Goal: Task Accomplishment & Management: Use online tool/utility

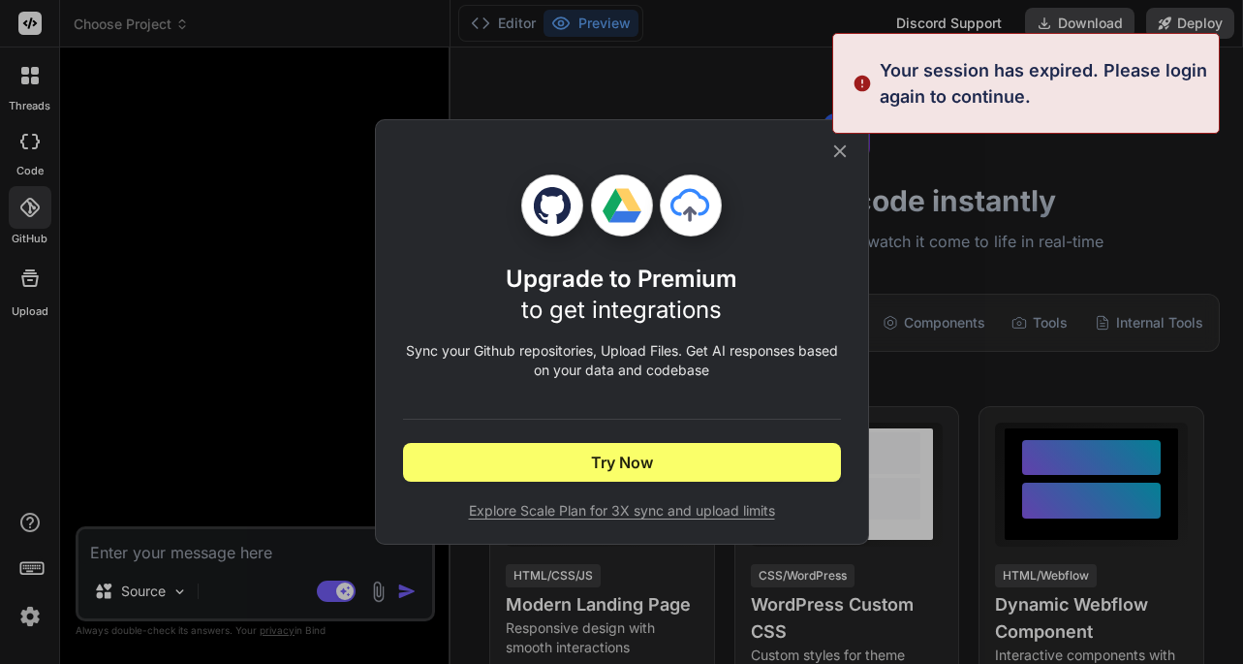
click at [840, 151] on icon at bounding box center [839, 151] width 13 height 13
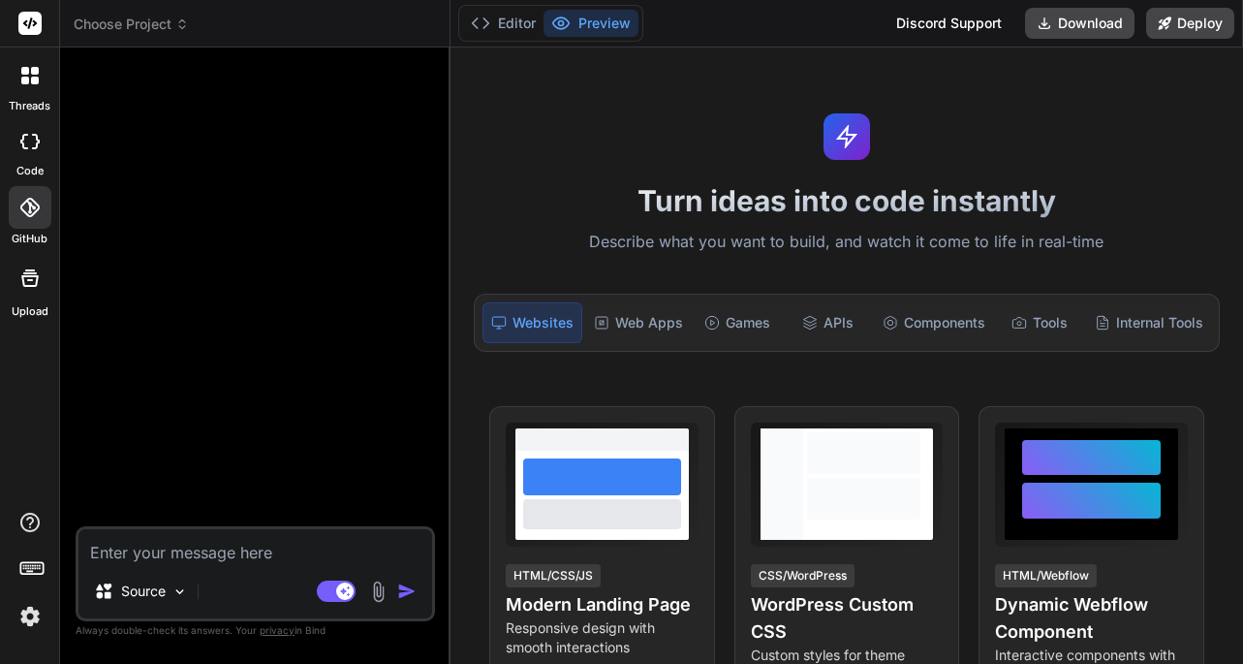
click at [31, 153] on div at bounding box center [30, 141] width 43 height 39
type textarea "x"
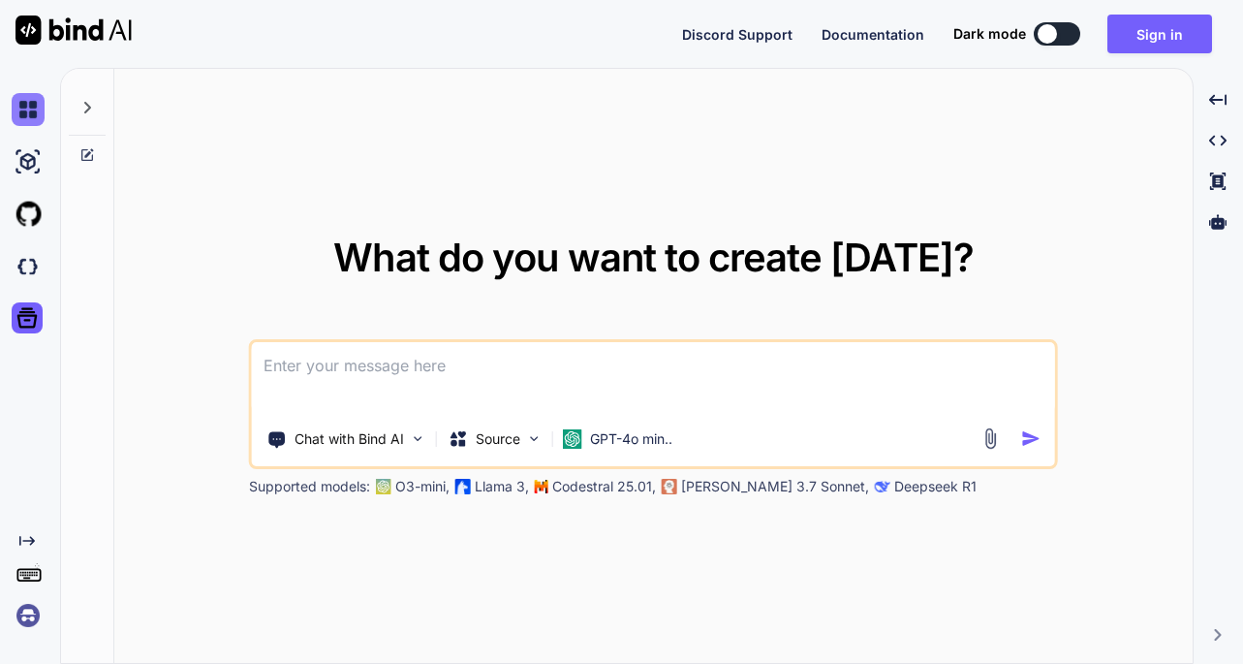
click at [31, 107] on img at bounding box center [28, 109] width 33 height 33
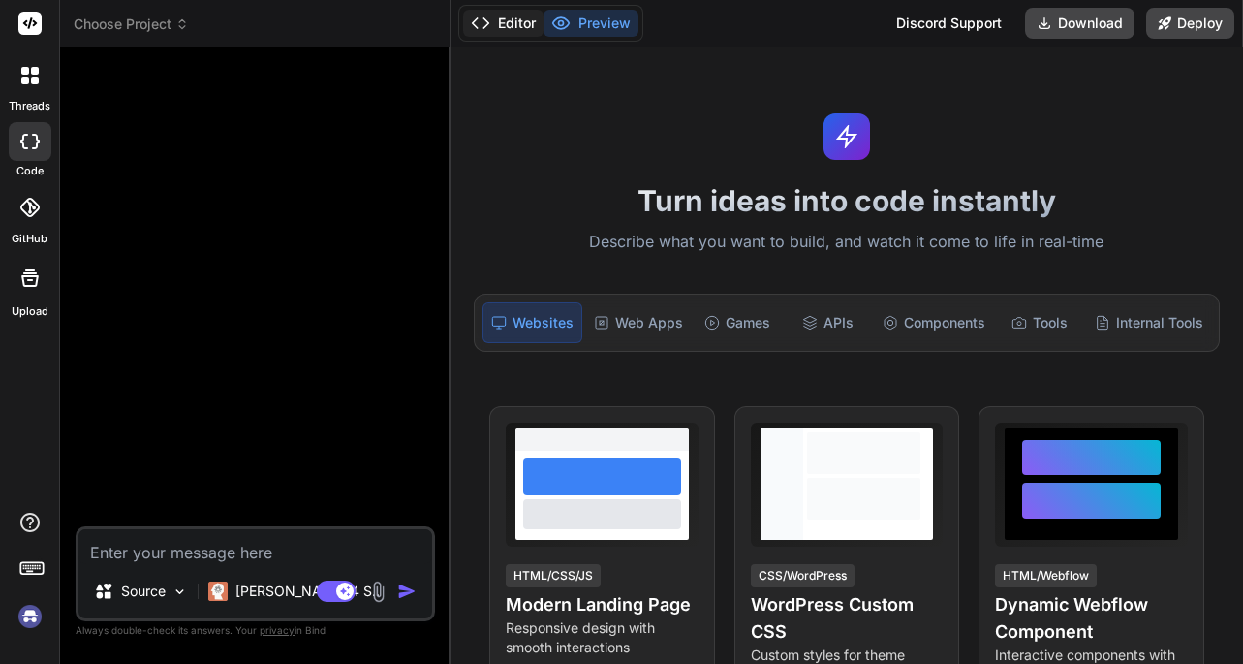
type textarea "x"
click at [477, 34] on button "Editor" at bounding box center [503, 23] width 80 height 27
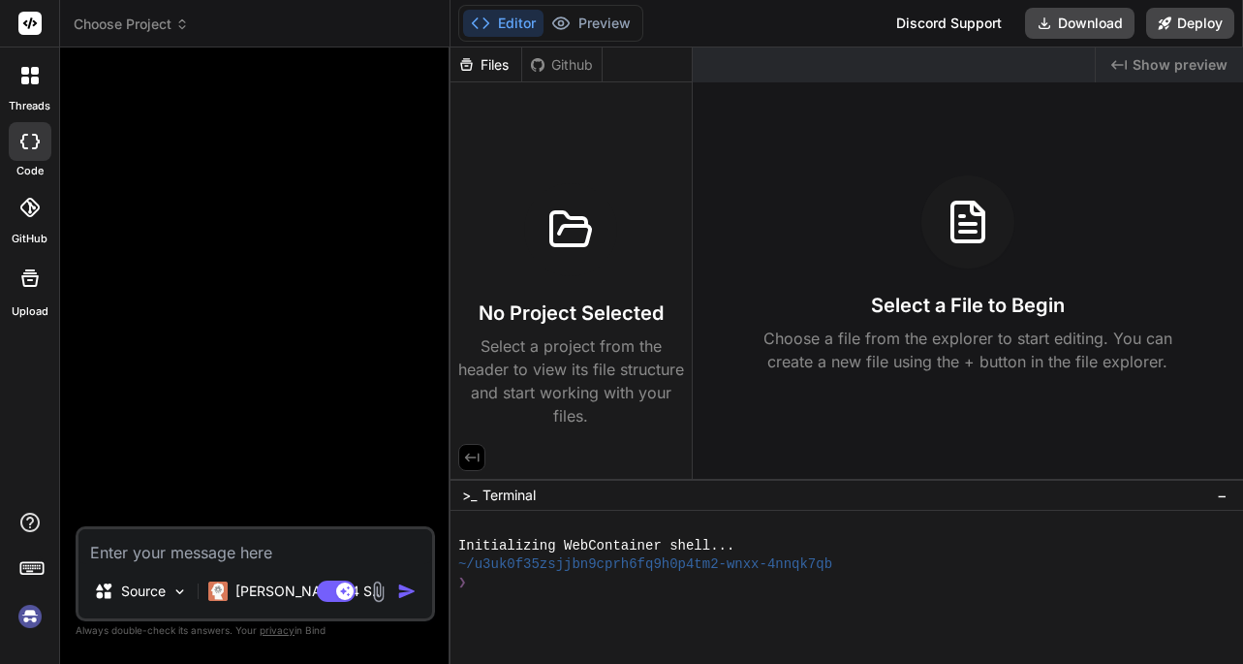
click at [165, 28] on span "Choose Project" at bounding box center [131, 24] width 115 height 19
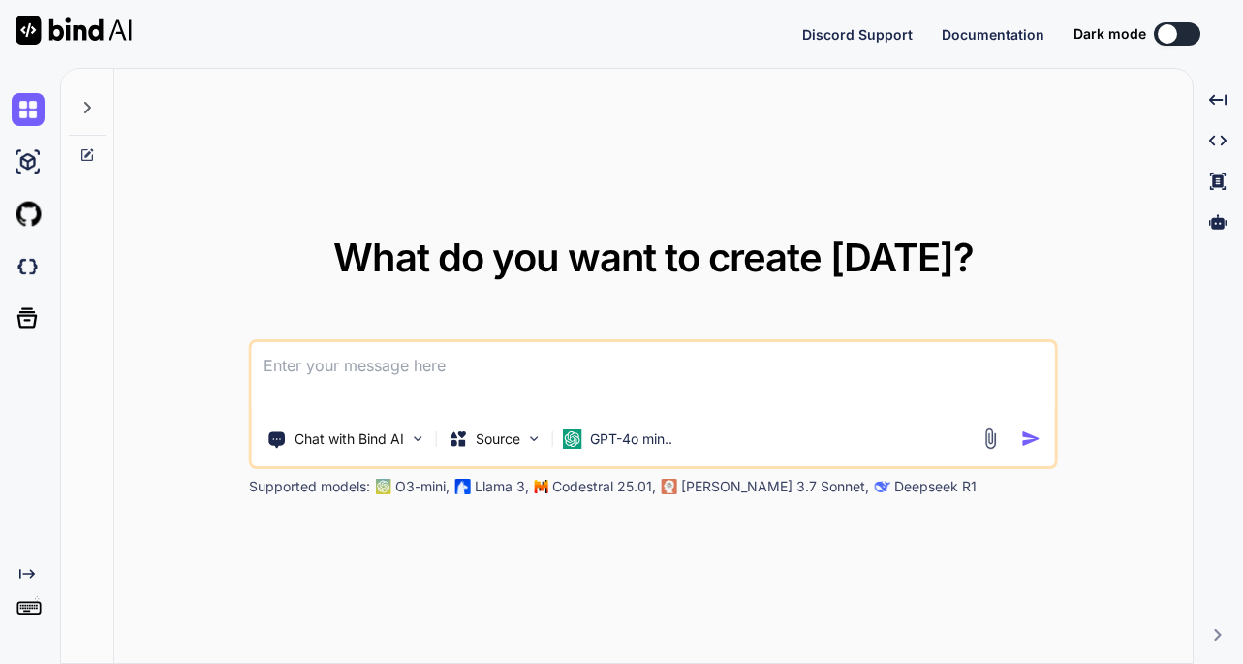
type textarea "x"
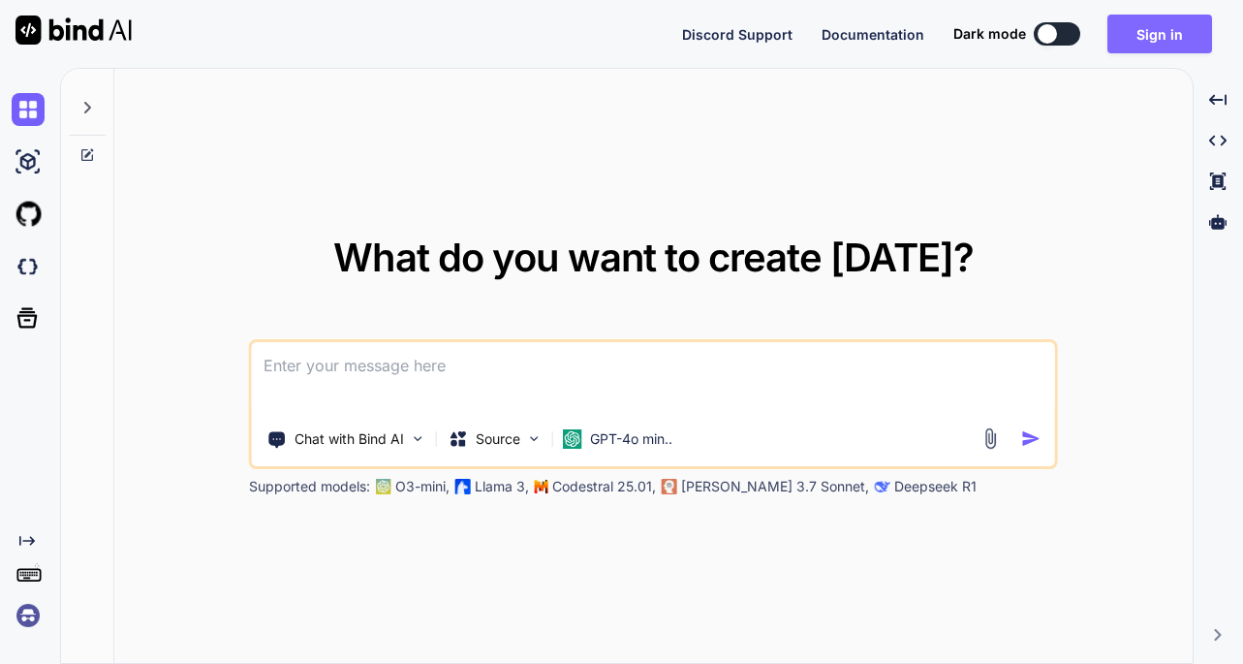
click at [1162, 34] on button "Sign in" at bounding box center [1159, 34] width 105 height 39
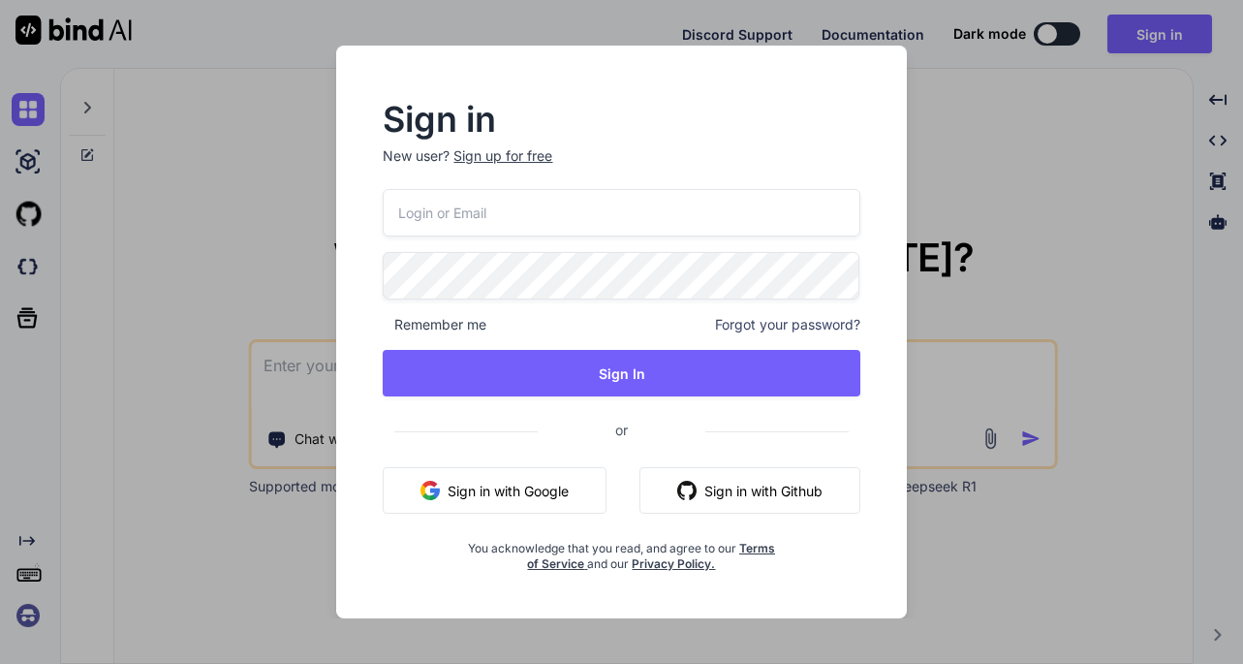
click at [490, 495] on button "Sign in with Google" at bounding box center [495, 490] width 224 height 47
click at [497, 502] on button "Sign in with Google" at bounding box center [495, 490] width 224 height 47
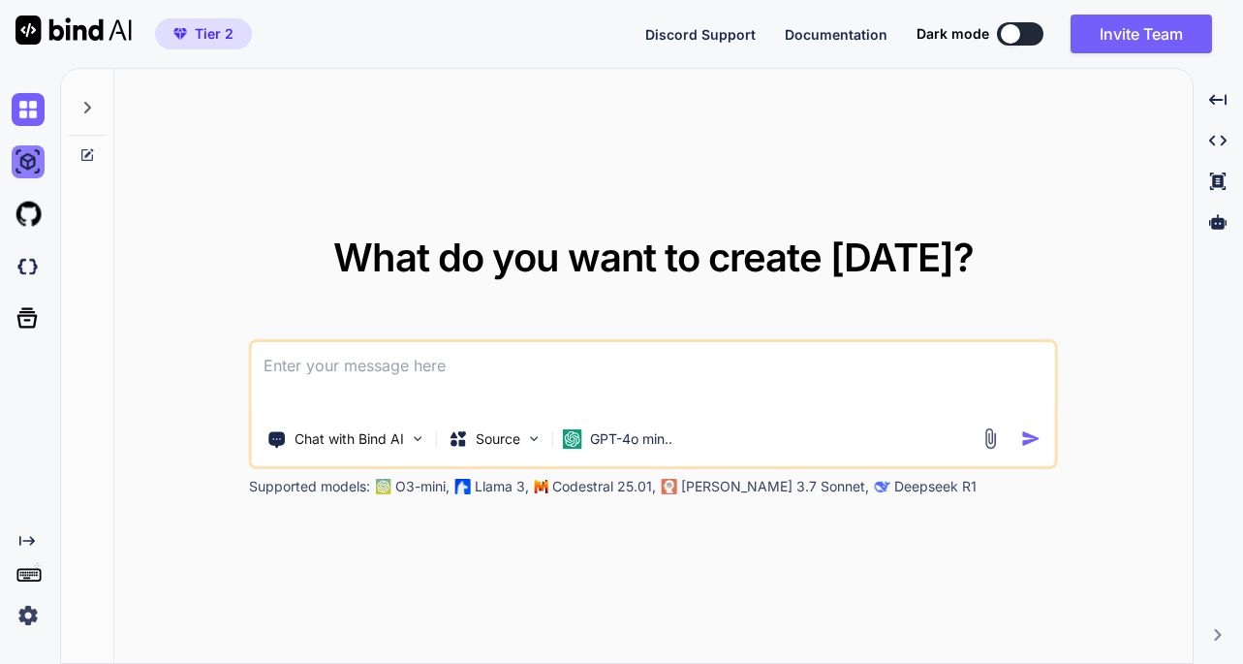
click at [23, 160] on img at bounding box center [28, 161] width 33 height 33
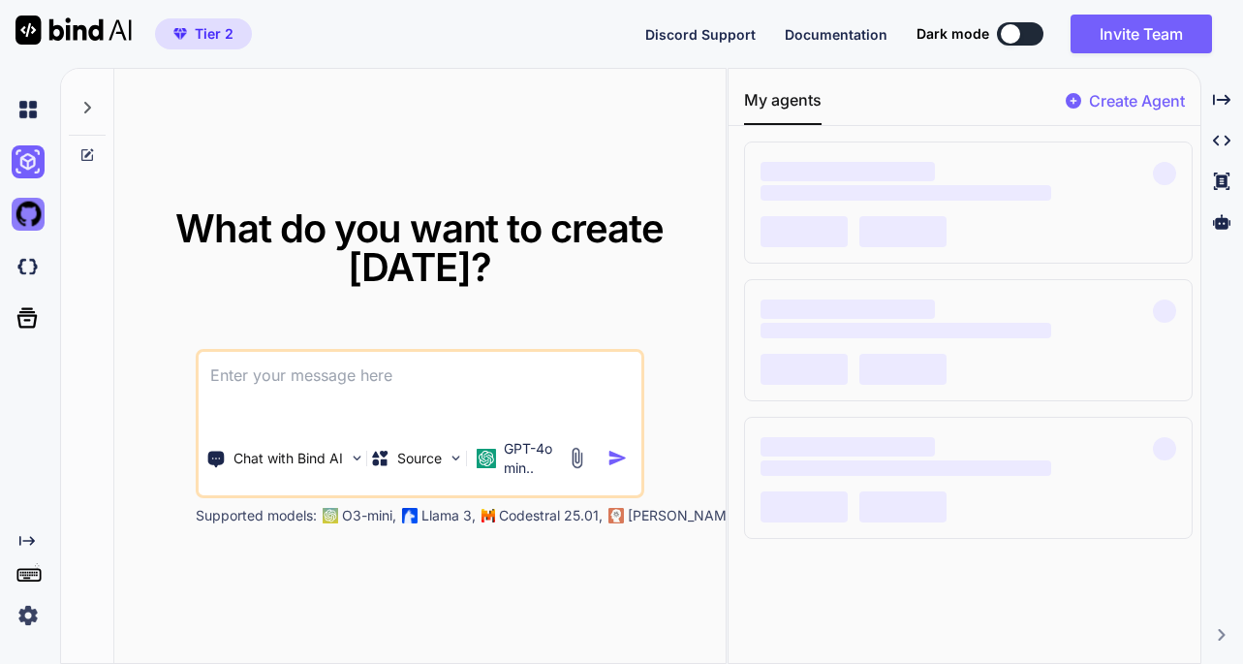
click at [24, 209] on img at bounding box center [28, 214] width 33 height 33
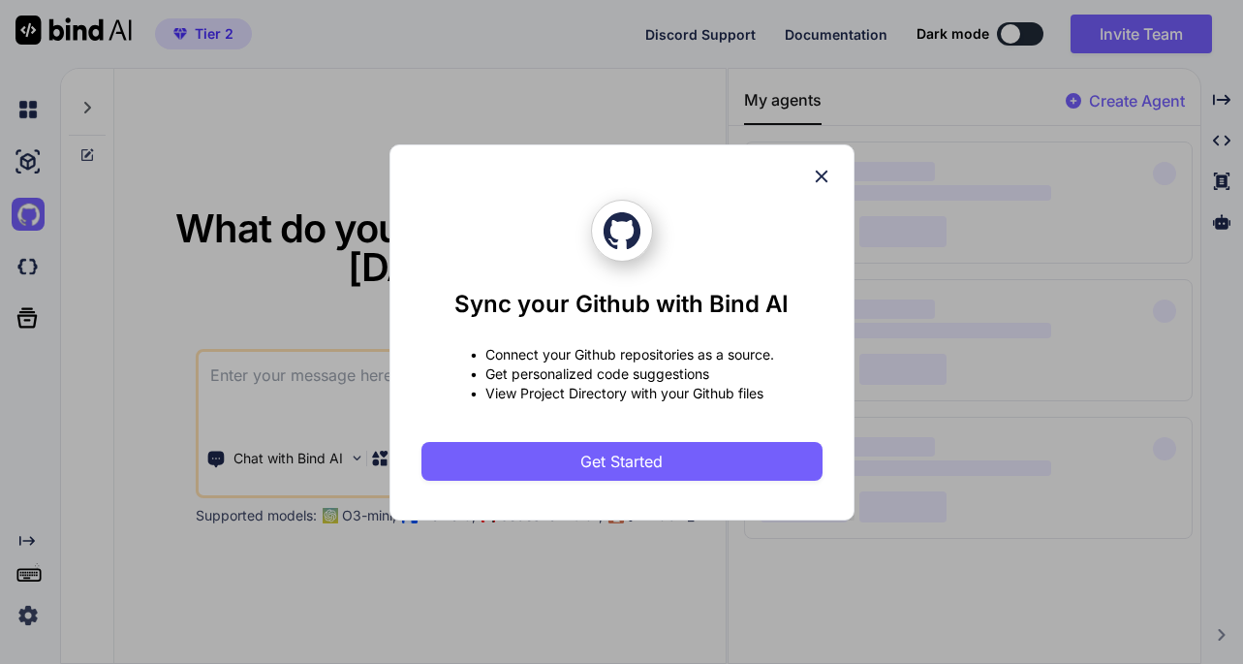
click at [818, 172] on icon at bounding box center [821, 176] width 13 height 13
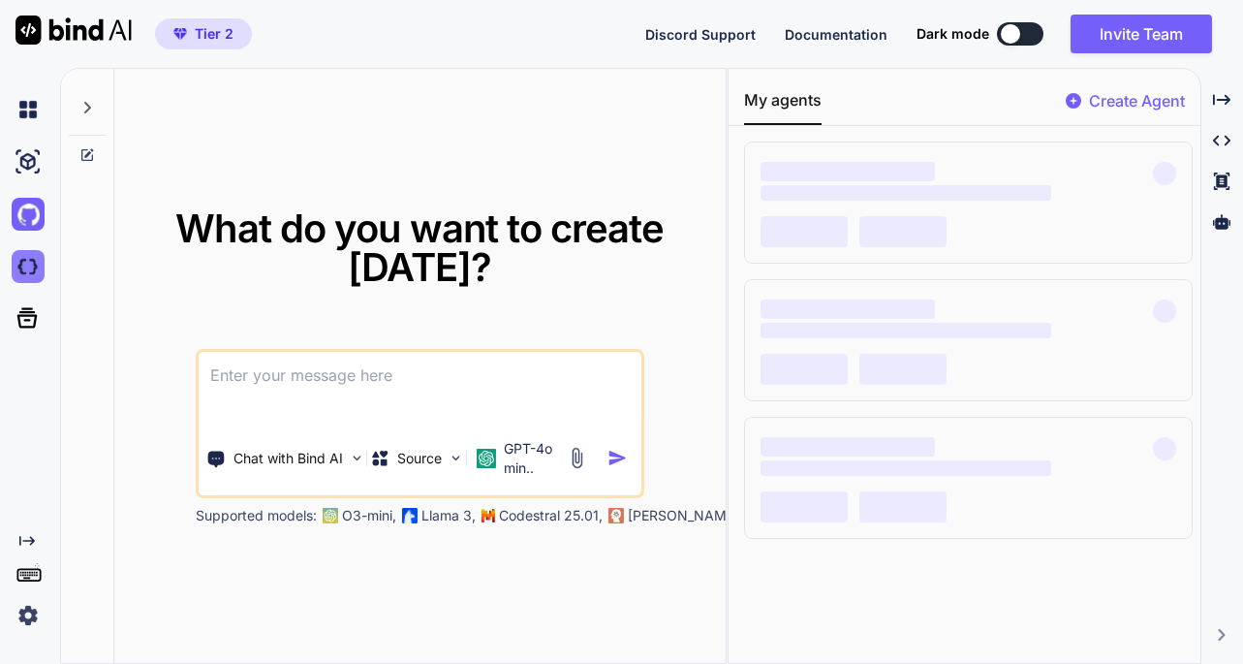
click at [22, 266] on img at bounding box center [28, 266] width 33 height 33
click at [24, 542] on icon "Created with Pixso." at bounding box center [27, 541] width 16 height 16
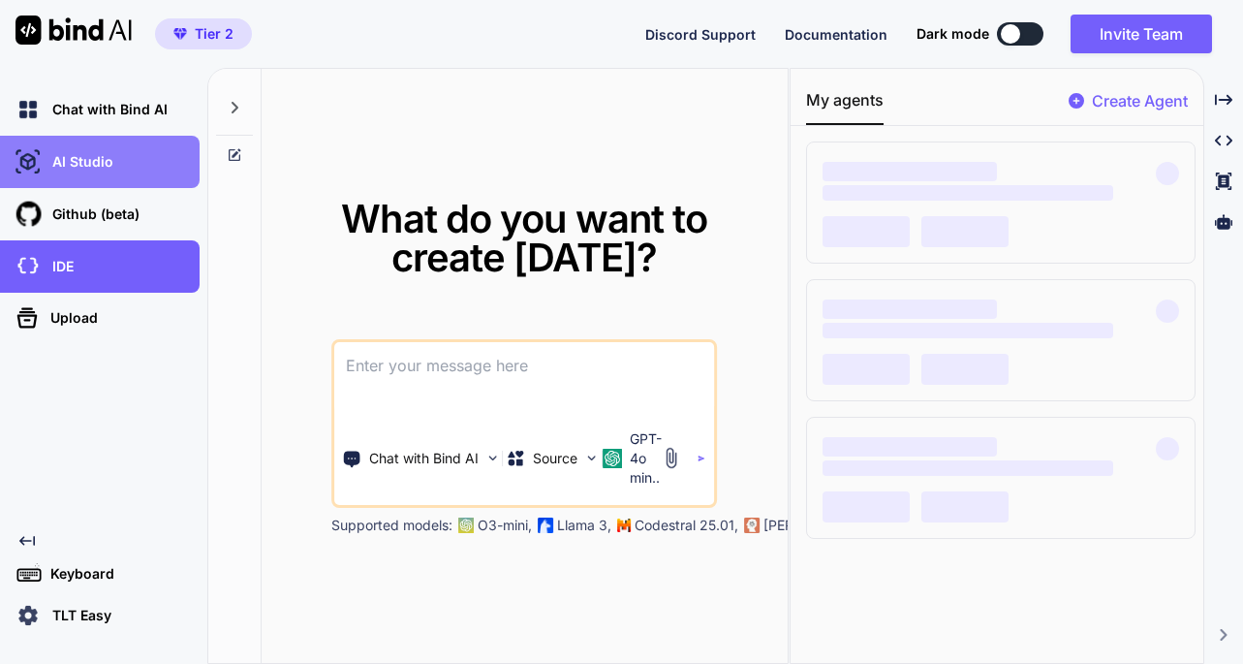
click at [67, 160] on p "AI Studio" at bounding box center [79, 161] width 69 height 19
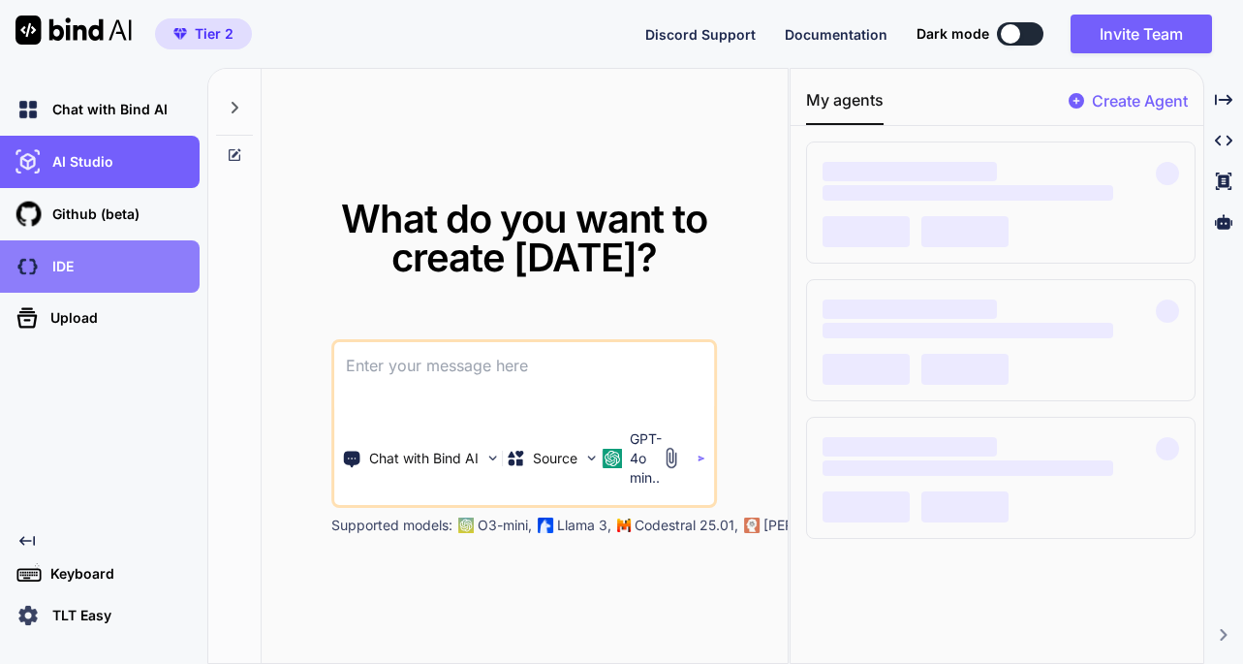
click at [56, 267] on p "IDE" at bounding box center [59, 266] width 29 height 19
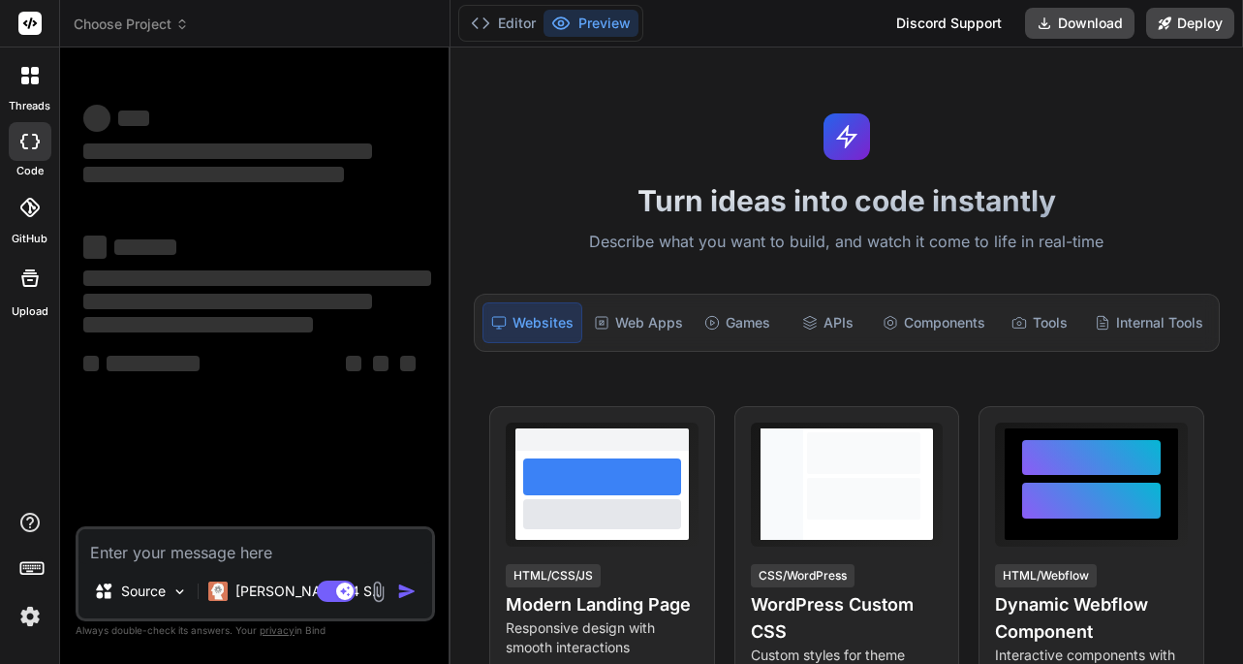
click at [179, 29] on icon at bounding box center [182, 24] width 14 height 14
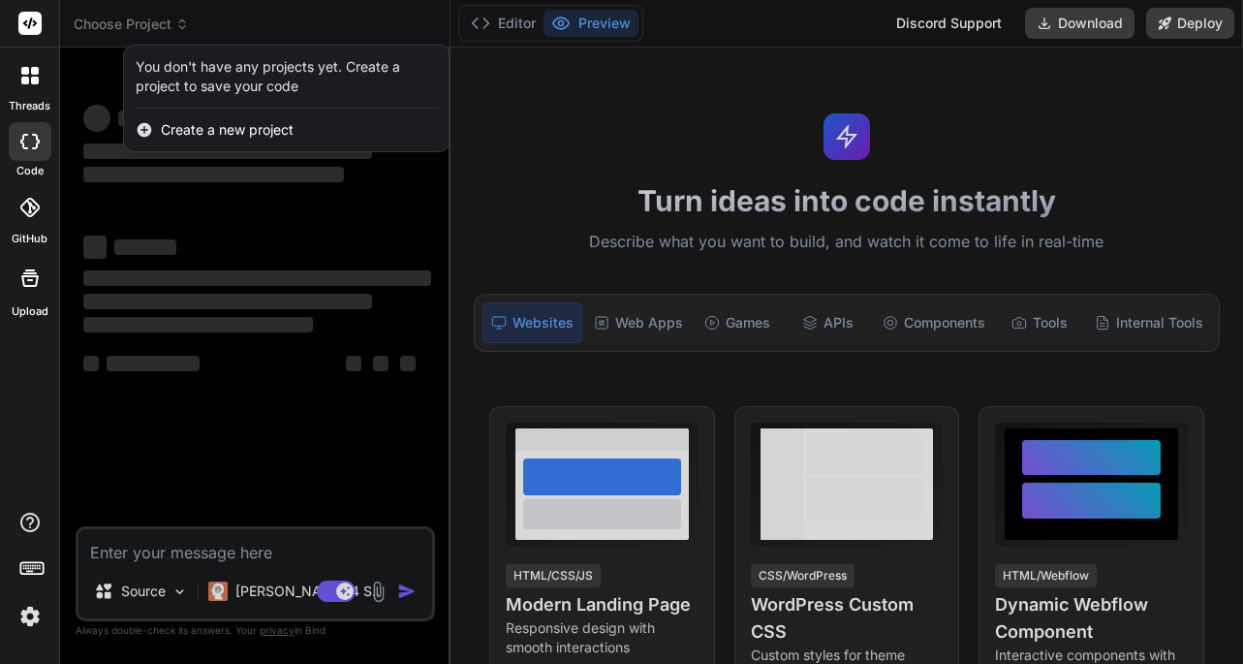
click at [179, 29] on div at bounding box center [621, 332] width 1243 height 664
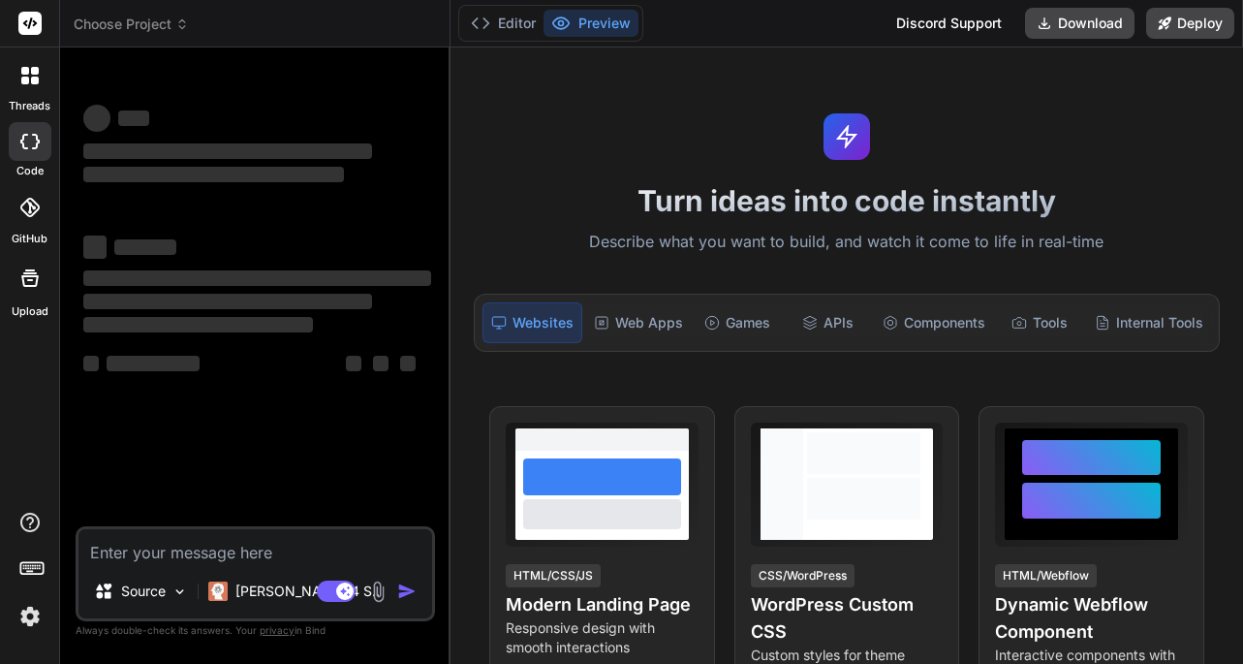
click at [27, 76] on icon at bounding box center [29, 75] width 17 height 17
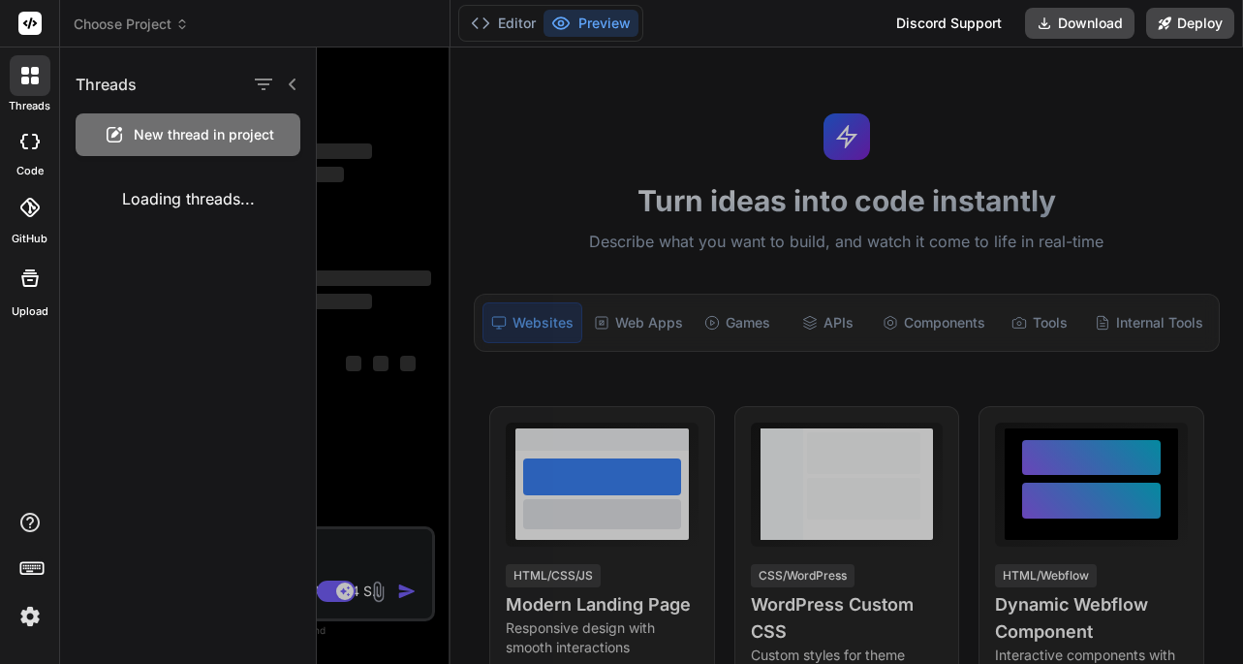
click at [30, 136] on icon at bounding box center [29, 142] width 19 height 16
type textarea "x"
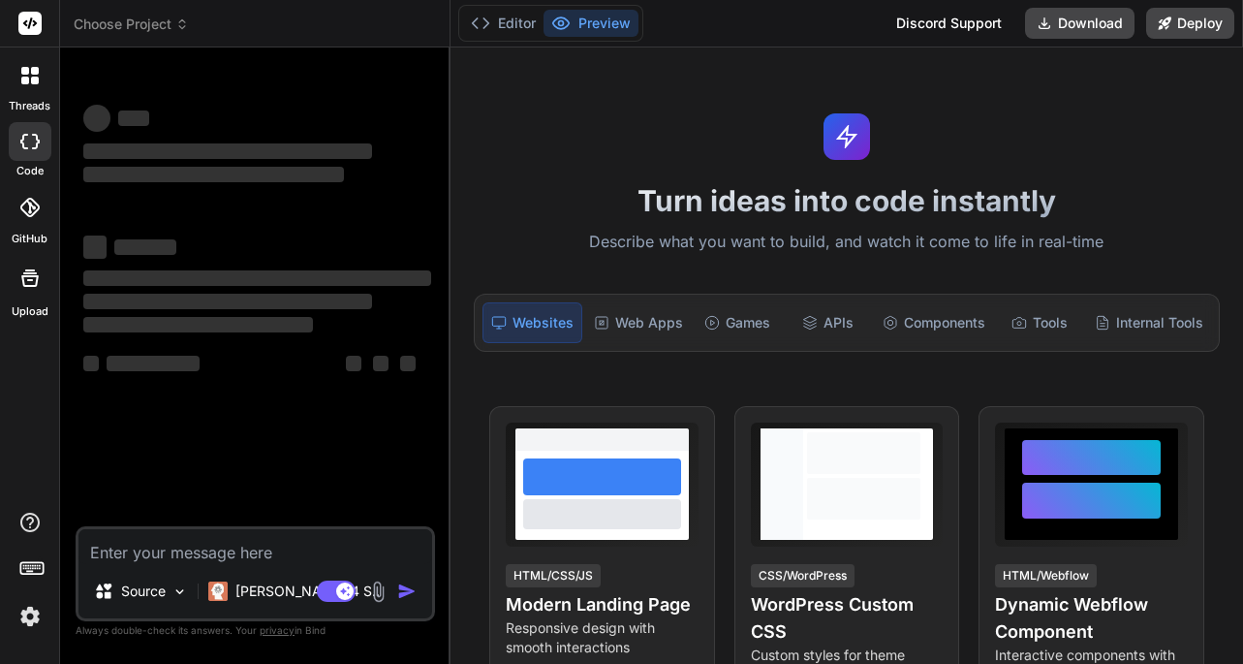
click at [29, 214] on icon at bounding box center [29, 207] width 19 height 19
click at [181, 31] on span "Choose Project" at bounding box center [131, 24] width 115 height 19
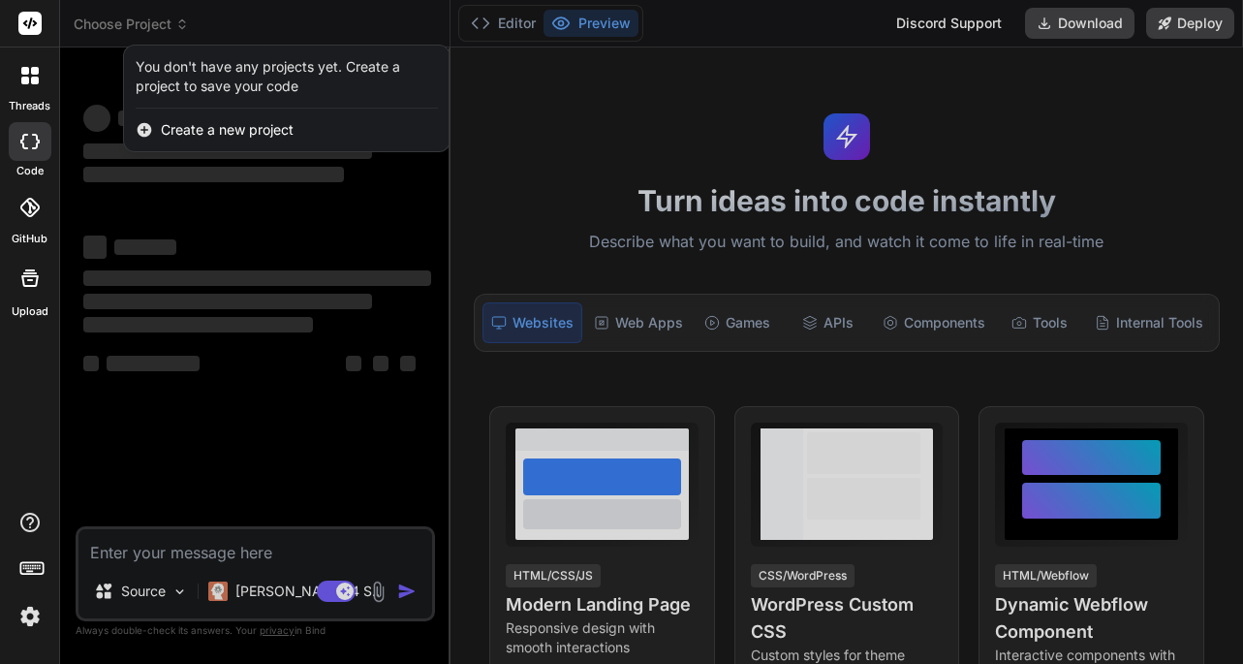
click at [503, 17] on div at bounding box center [621, 332] width 1243 height 664
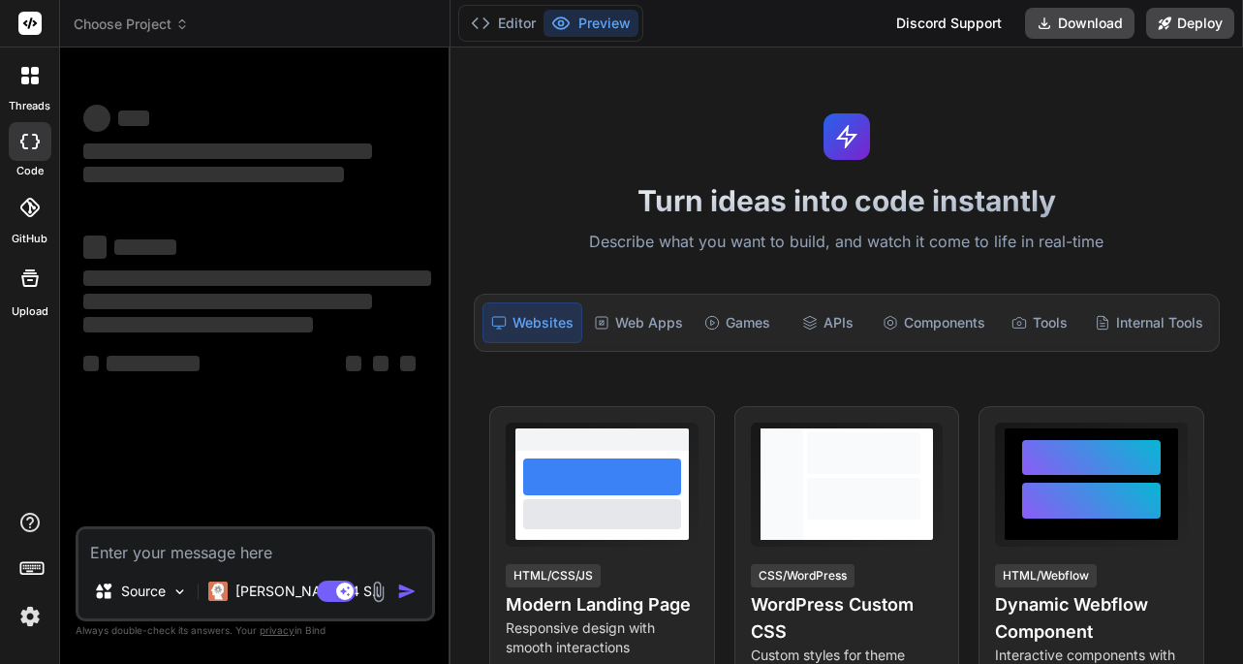
click at [31, 84] on div at bounding box center [30, 75] width 41 height 41
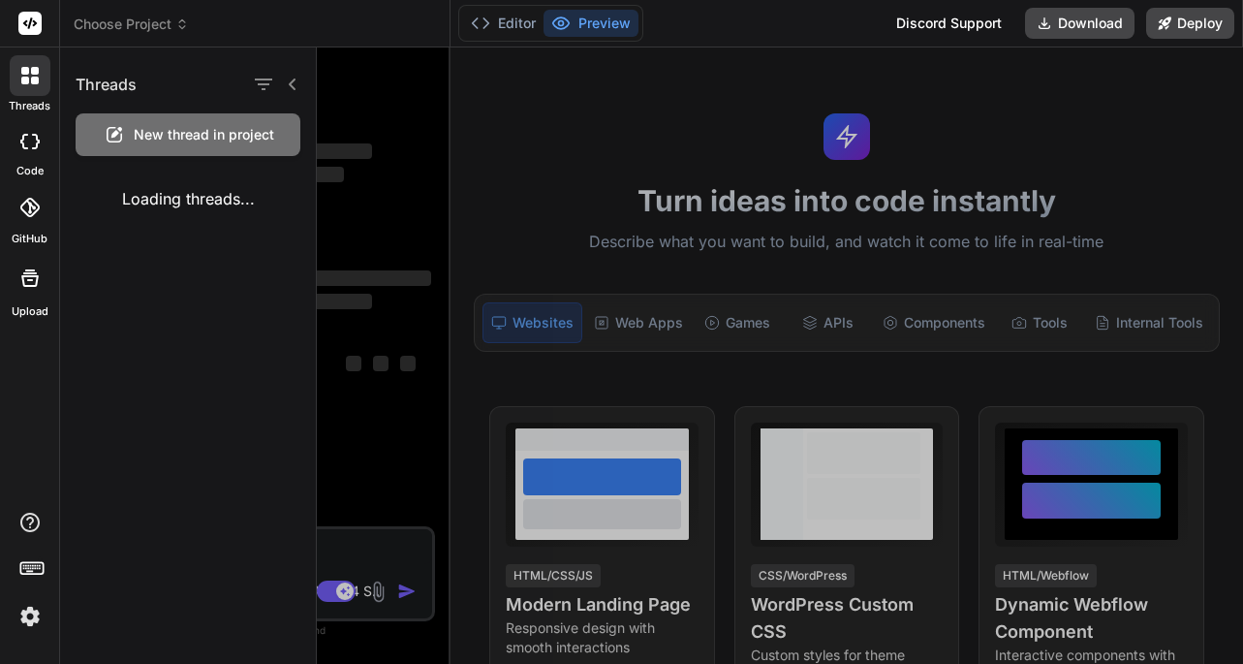
click at [29, 22] on rect at bounding box center [29, 23] width 23 height 23
click at [28, 203] on icon at bounding box center [28, 207] width 19 height 19
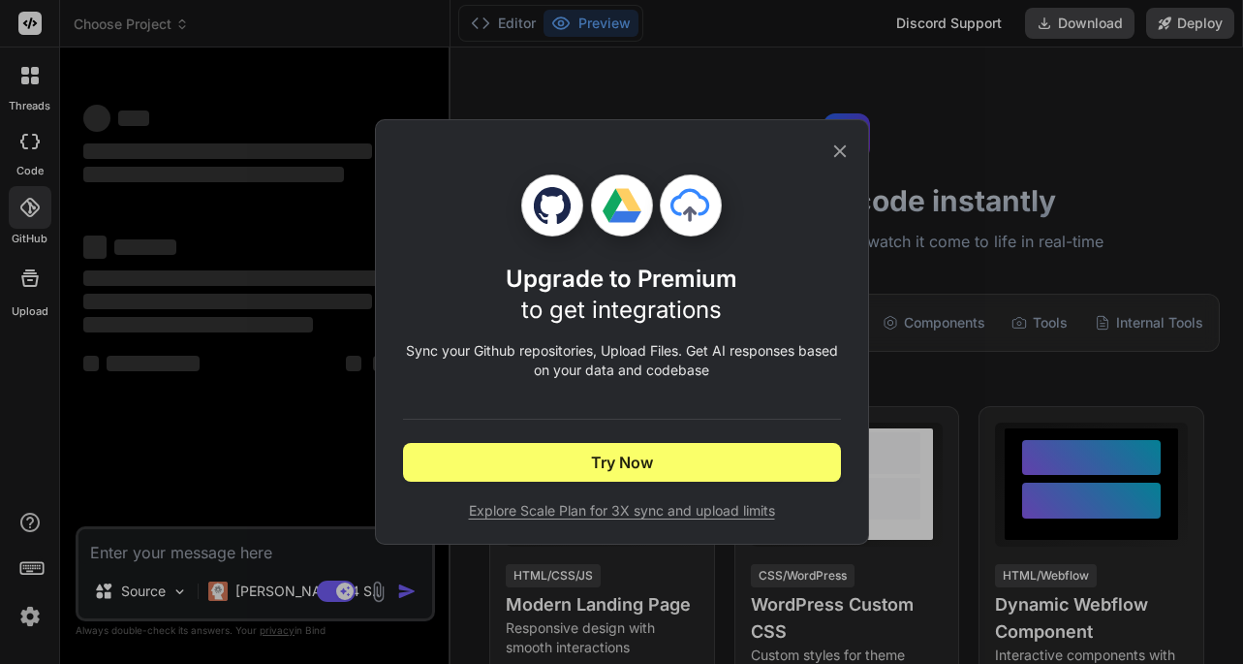
click at [840, 153] on icon at bounding box center [839, 150] width 21 height 21
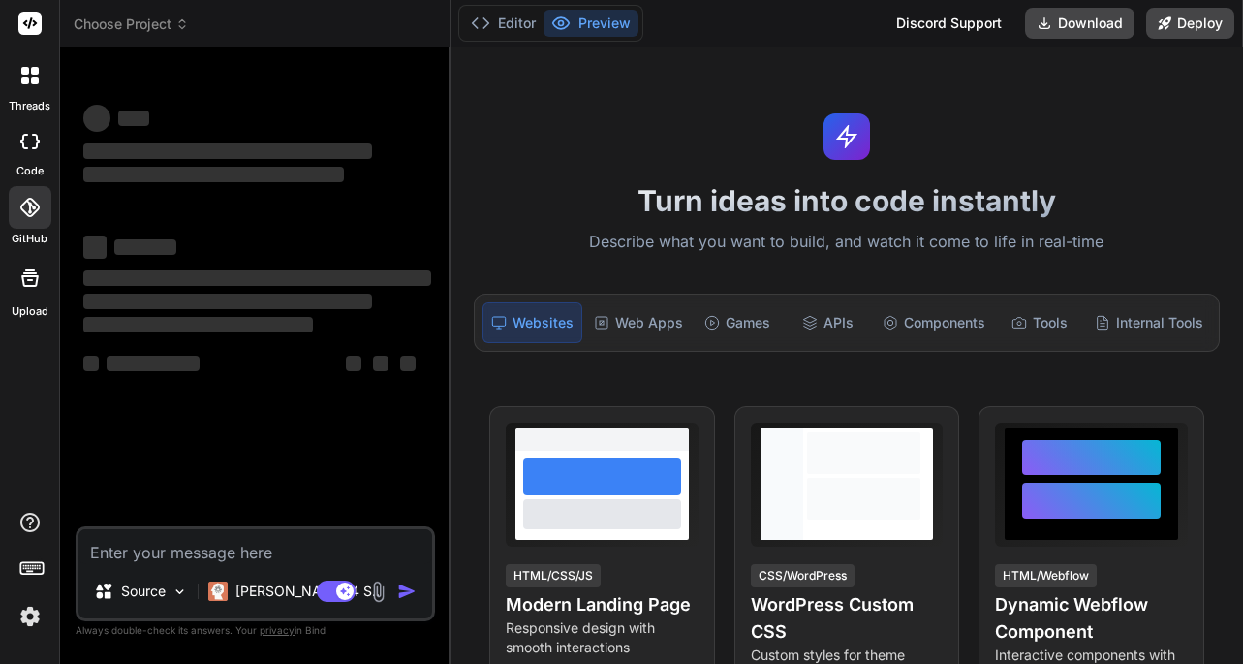
click at [179, 28] on icon at bounding box center [182, 24] width 14 height 14
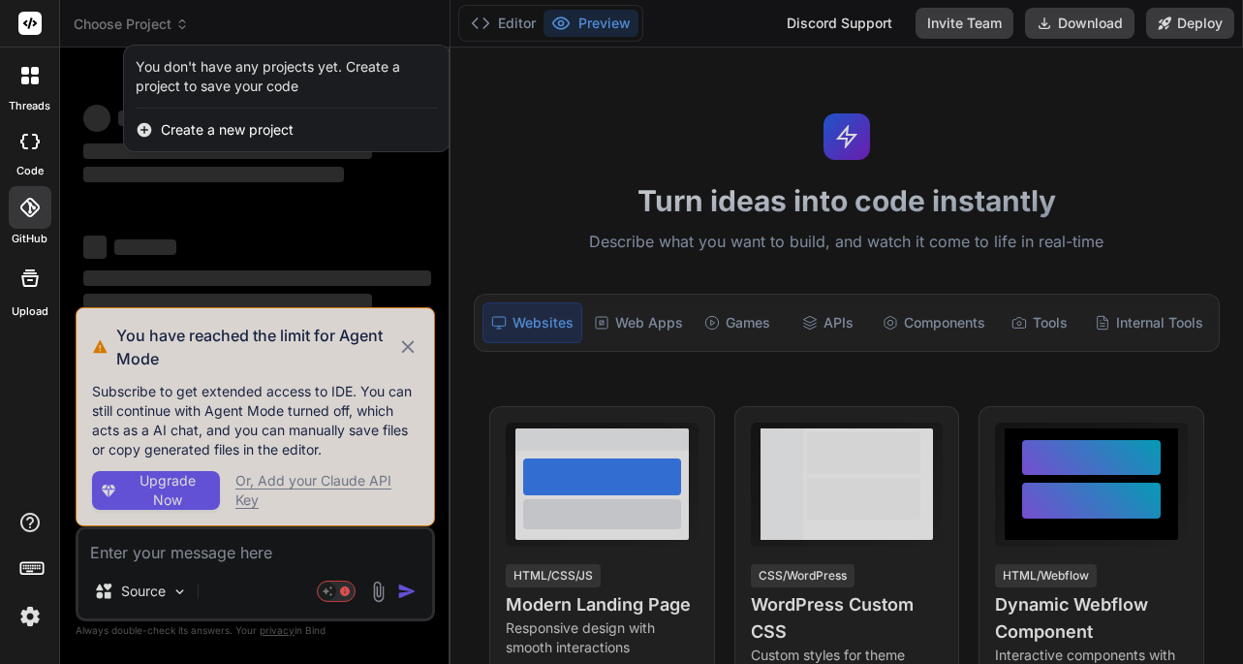
click at [514, 30] on div at bounding box center [621, 332] width 1243 height 664
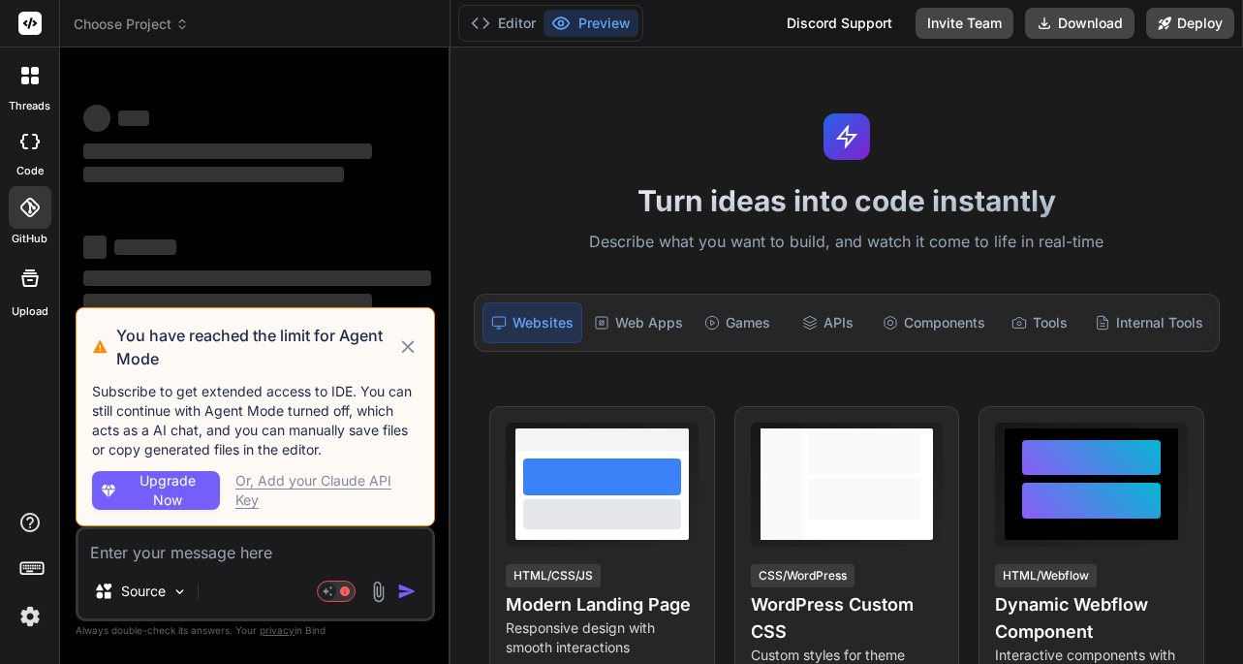
click at [403, 351] on icon at bounding box center [407, 346] width 13 height 13
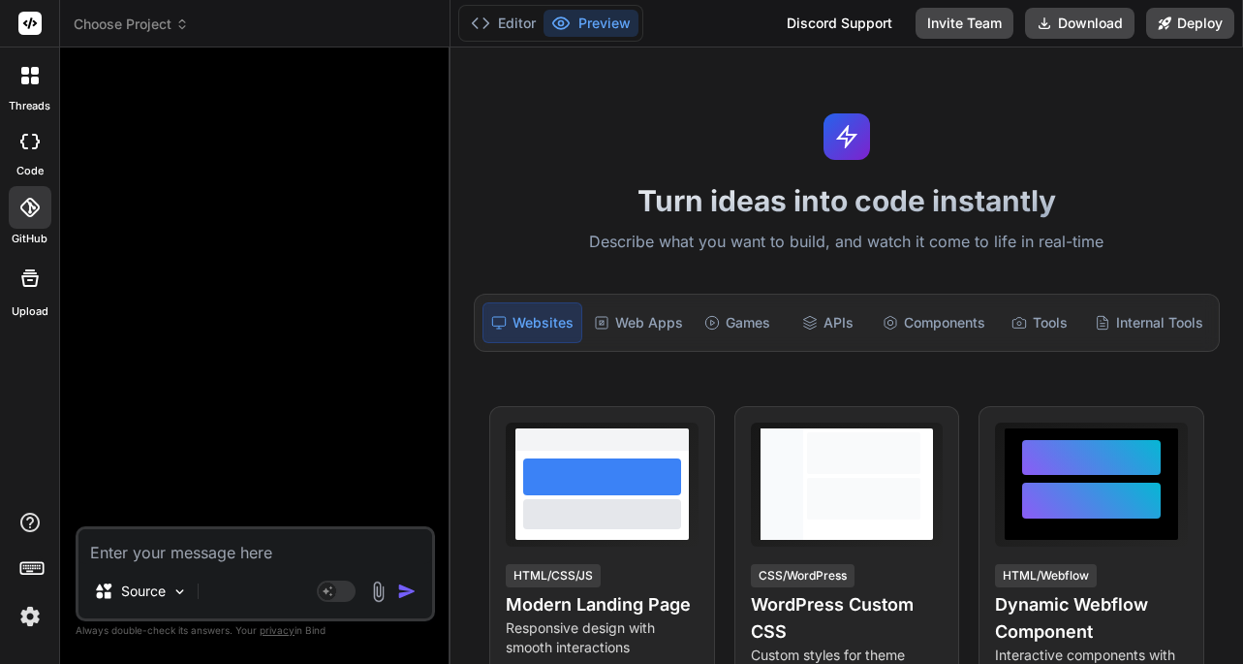
click at [171, 23] on span "Choose Project" at bounding box center [131, 24] width 115 height 19
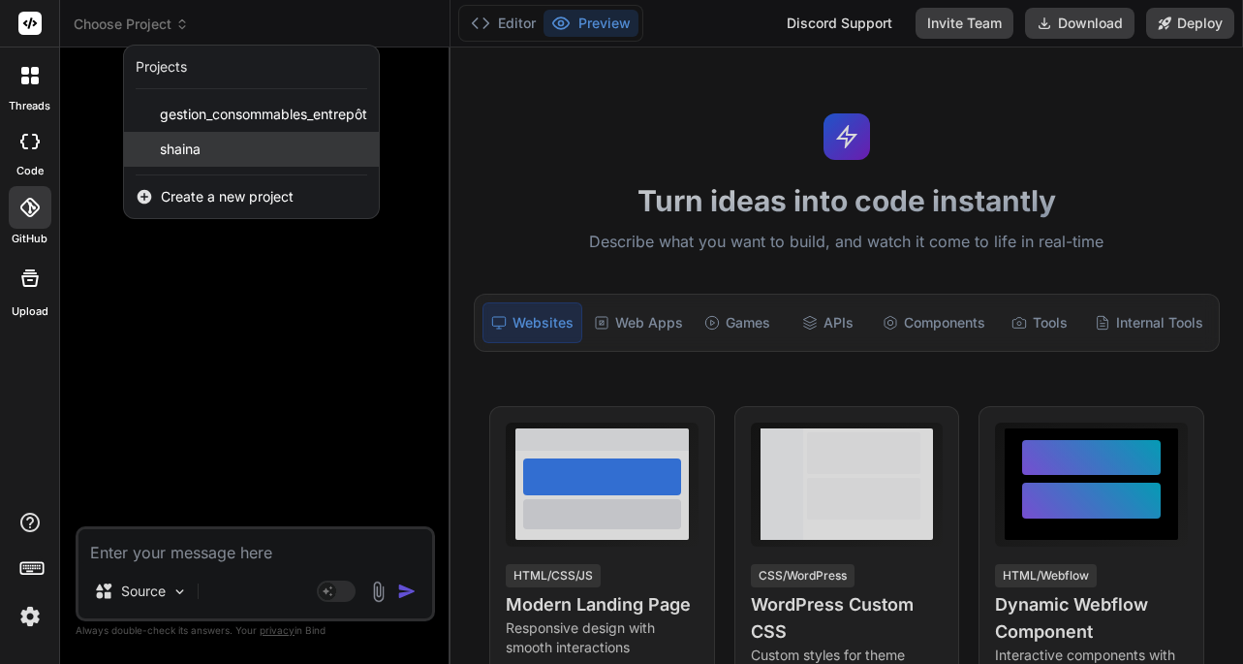
click at [192, 151] on span "shaina" at bounding box center [180, 149] width 41 height 19
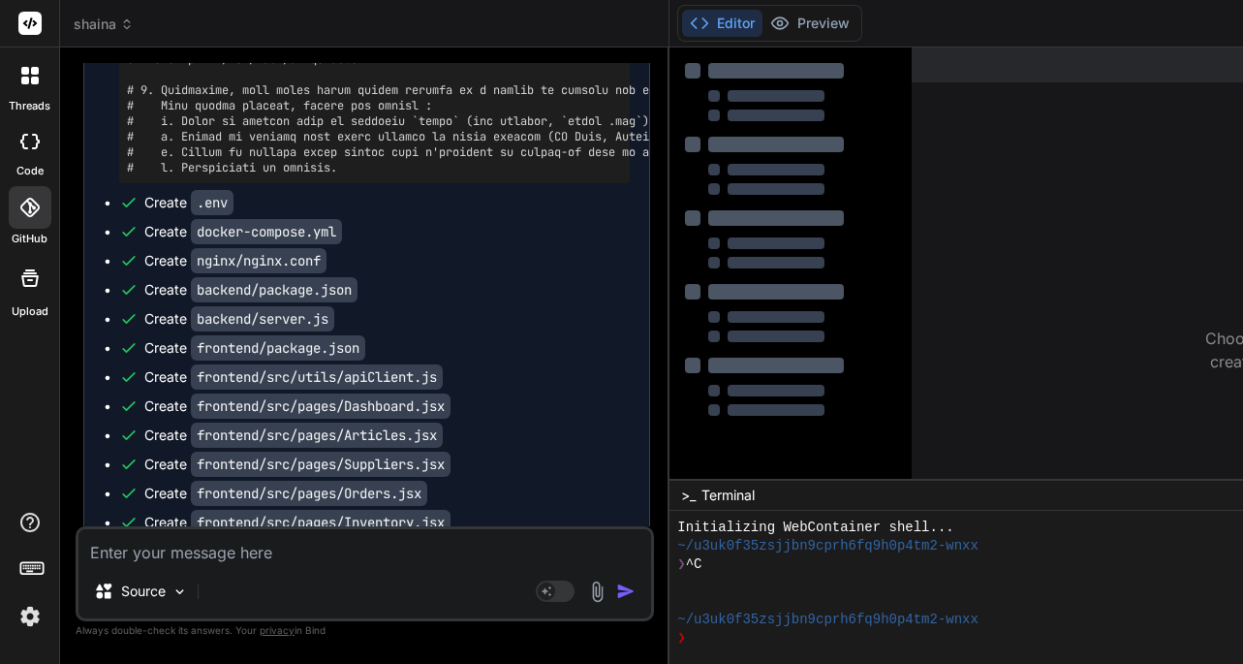
scroll to position [3353, 0]
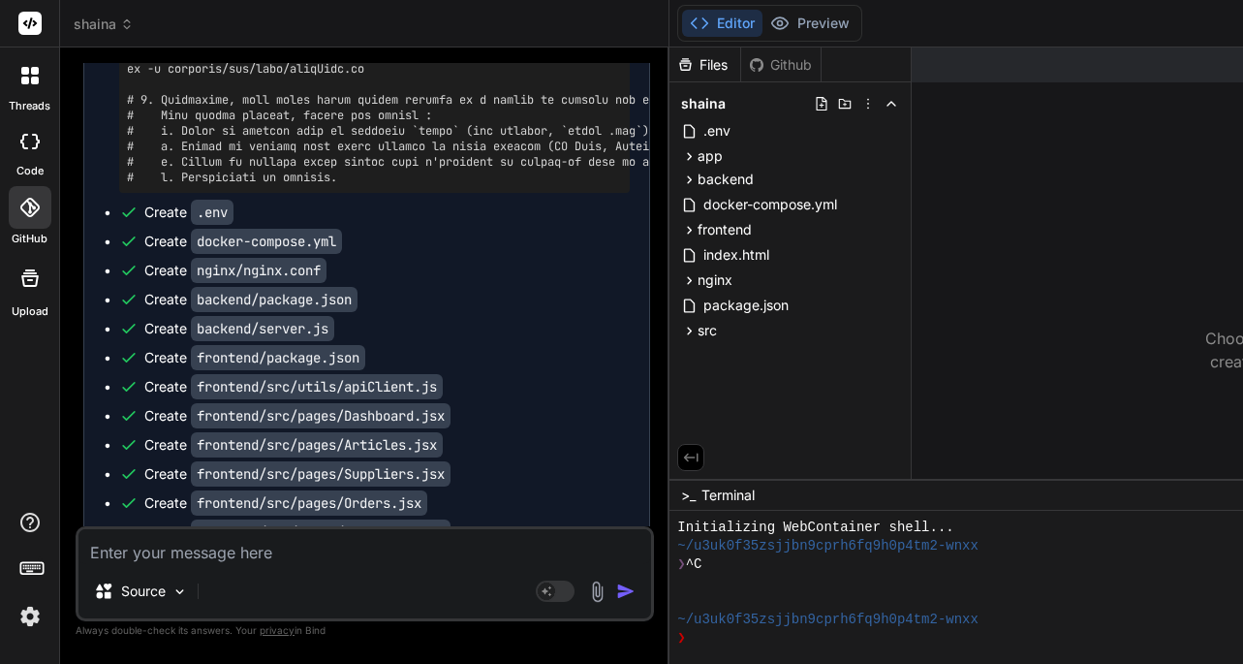
type textarea "x"
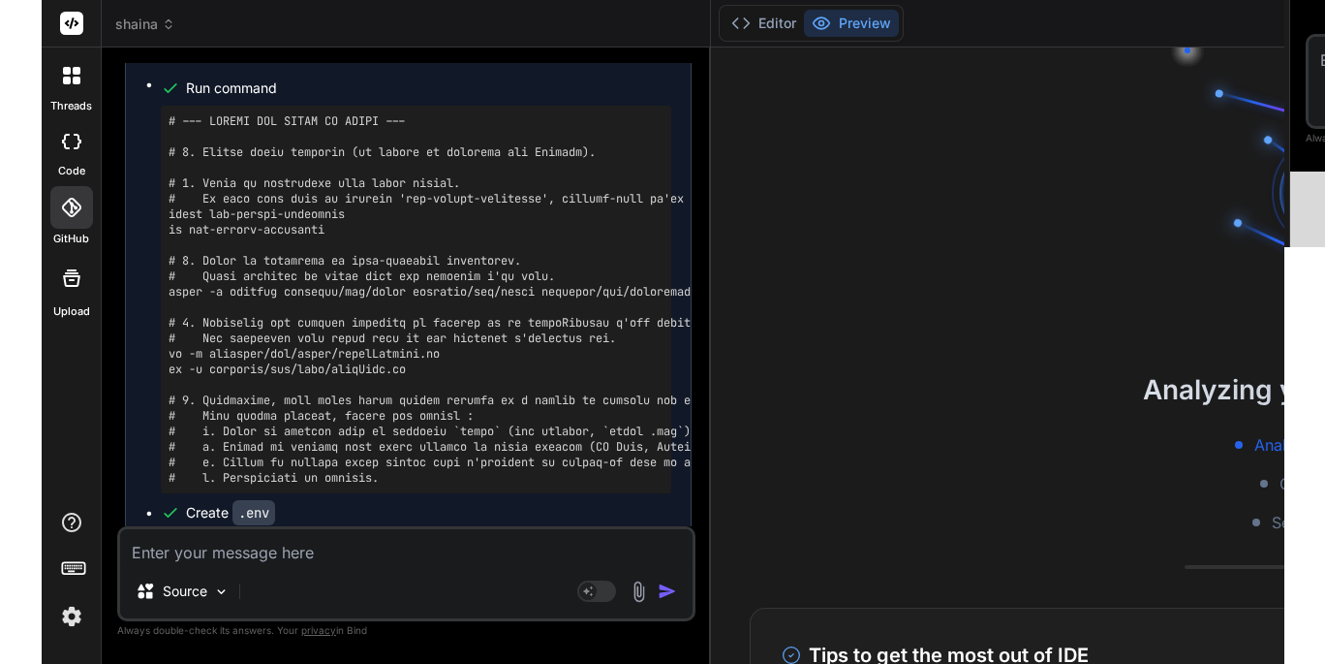
scroll to position [3059, 0]
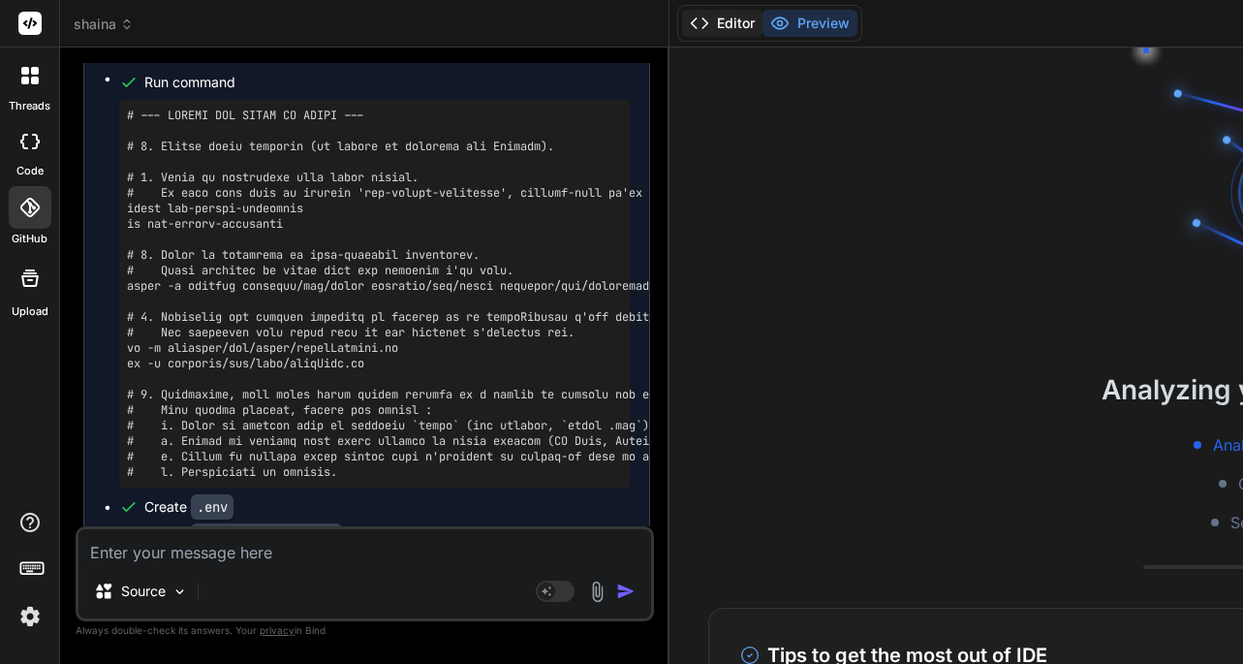
click at [748, 32] on button "Editor" at bounding box center [722, 23] width 80 height 27
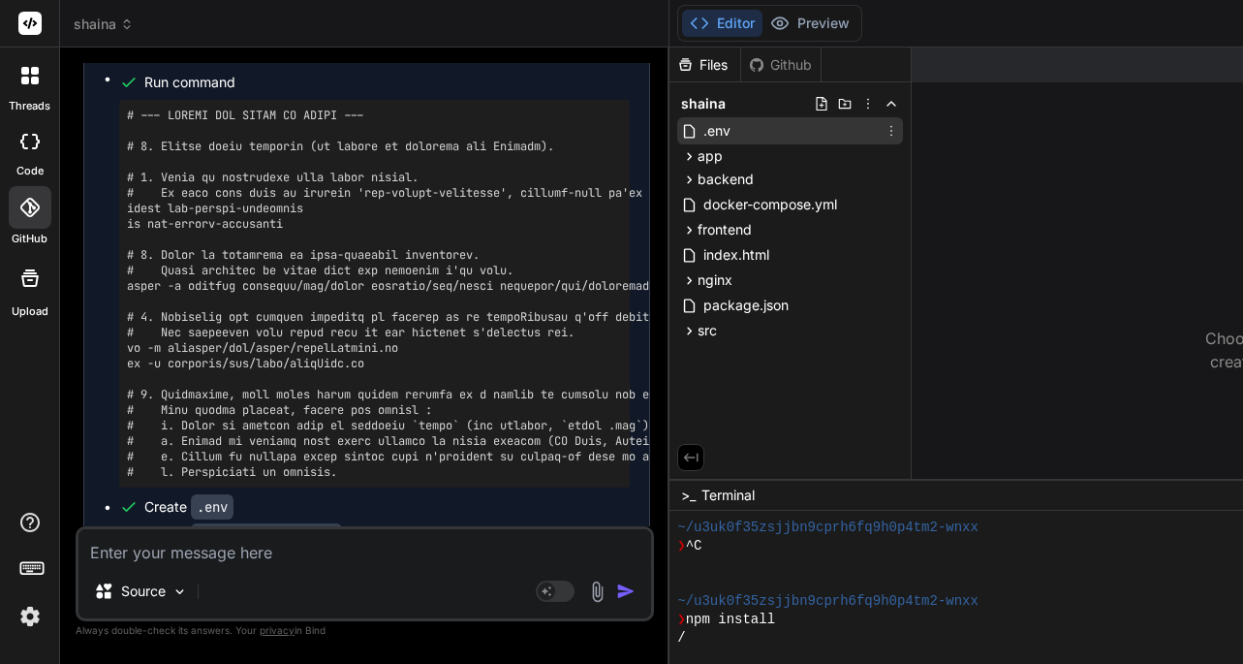
click at [729, 137] on span ".env" at bounding box center [716, 130] width 31 height 23
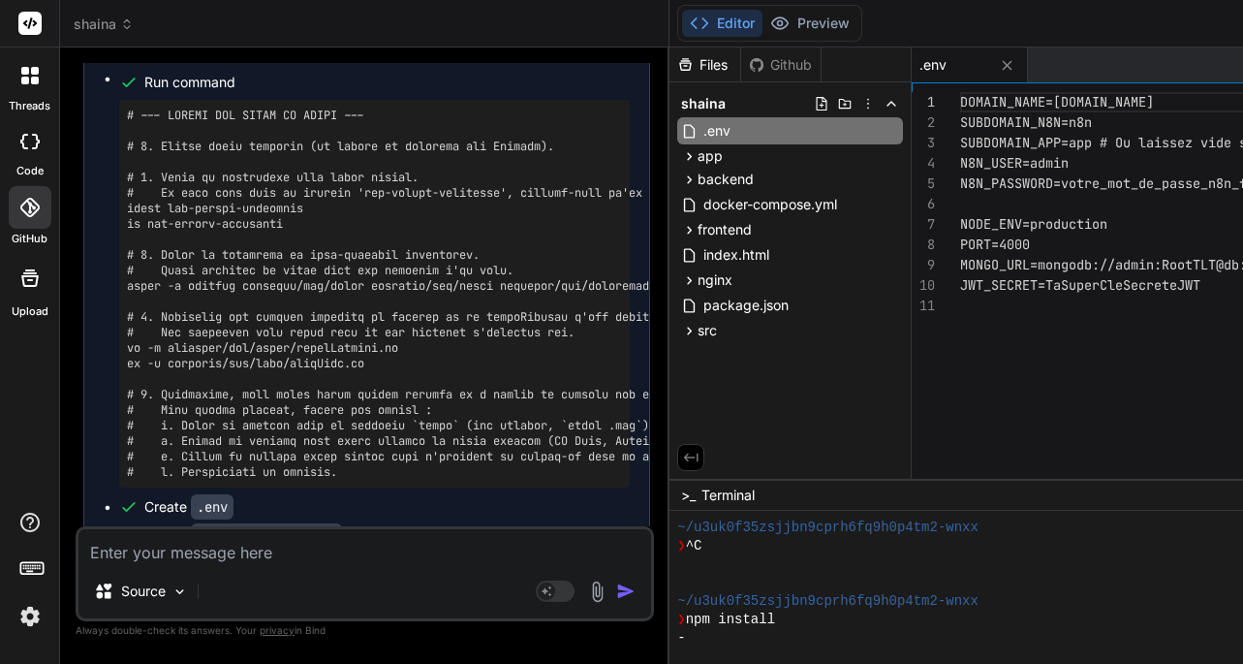
type textarea "DOMAIN_NAME=votre-domaine.com SUBDOMAIN_N8N=n8n SUBDOMAIN_APP=app # Ou laissez …"
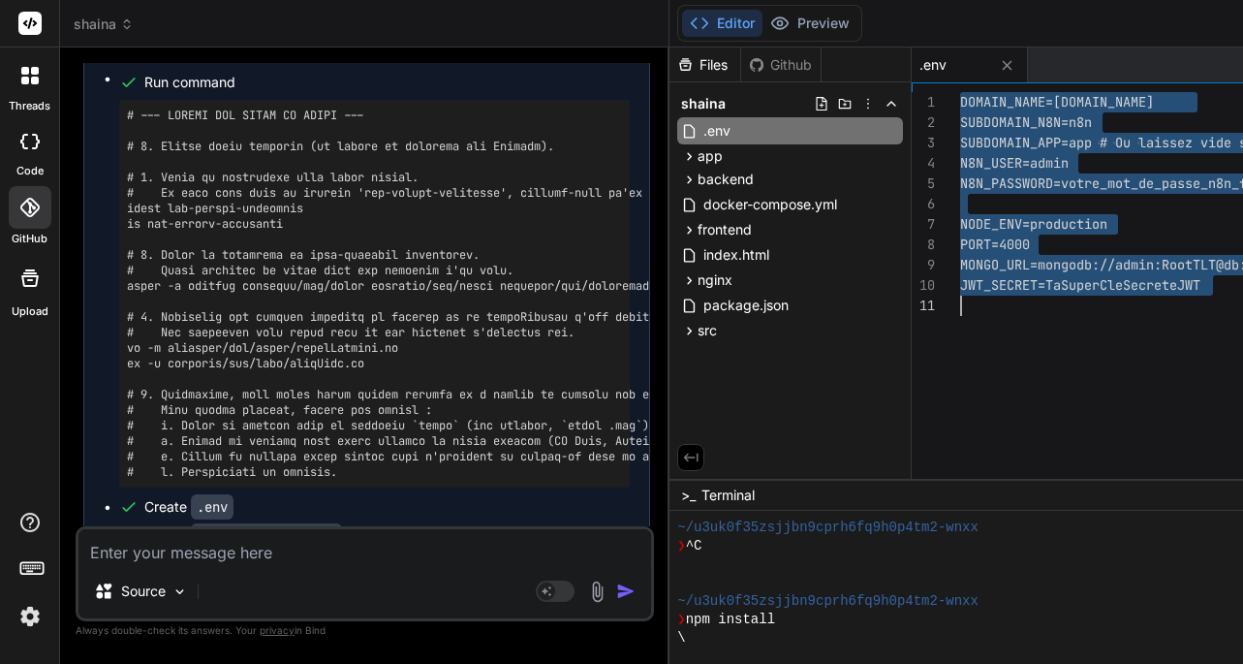
drag, startPoint x: 974, startPoint y: 101, endPoint x: 1224, endPoint y: 293, distance: 315.1
type textarea "x"
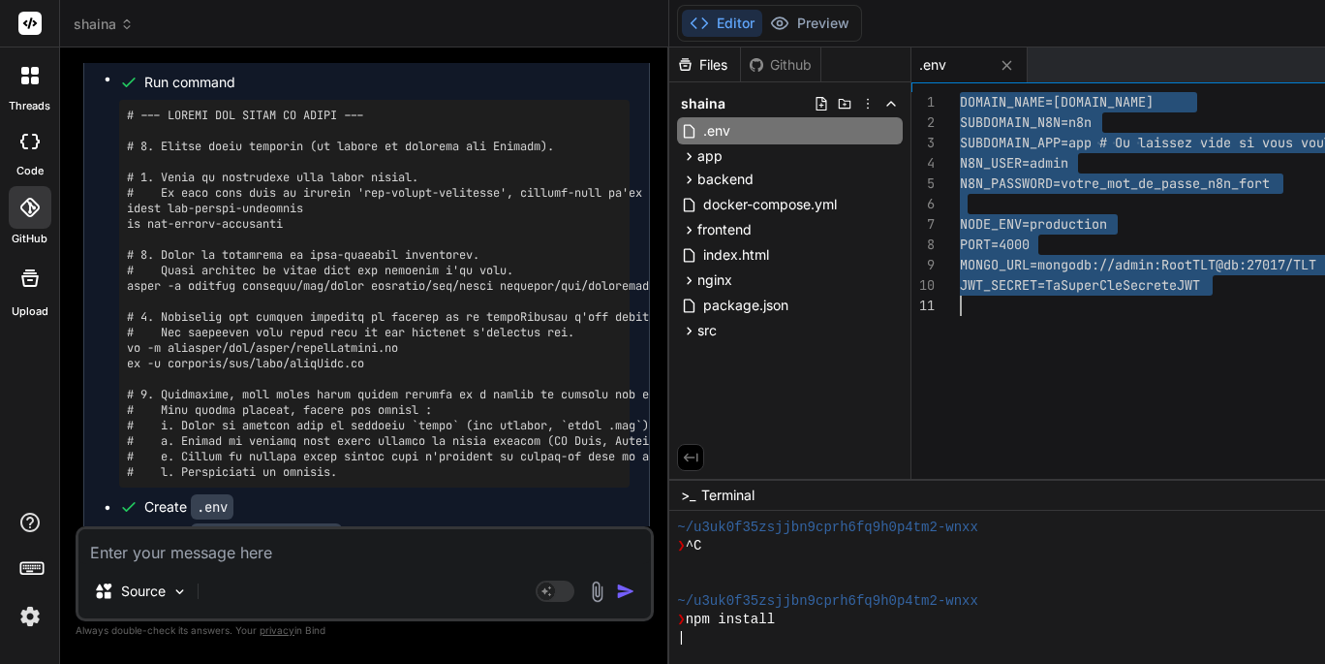
scroll to position [147, 0]
